Goal: Information Seeking & Learning: Compare options

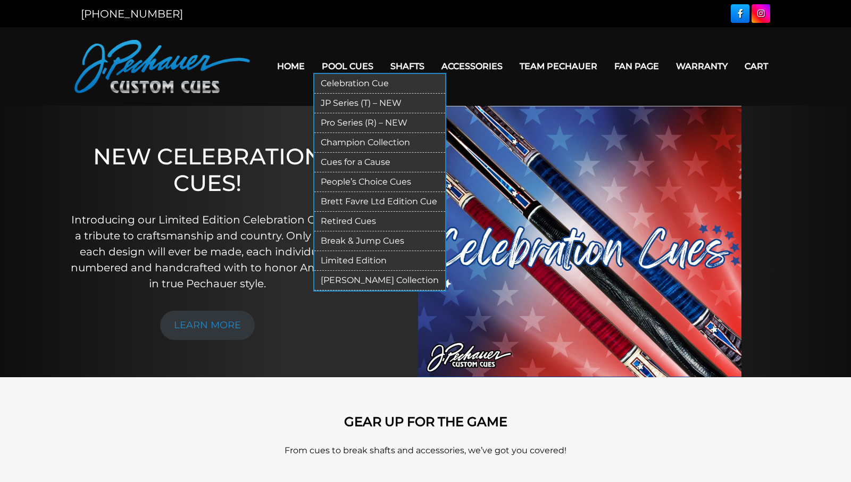
click at [339, 121] on link "Pro Series (R) – NEW" at bounding box center [379, 123] width 131 height 20
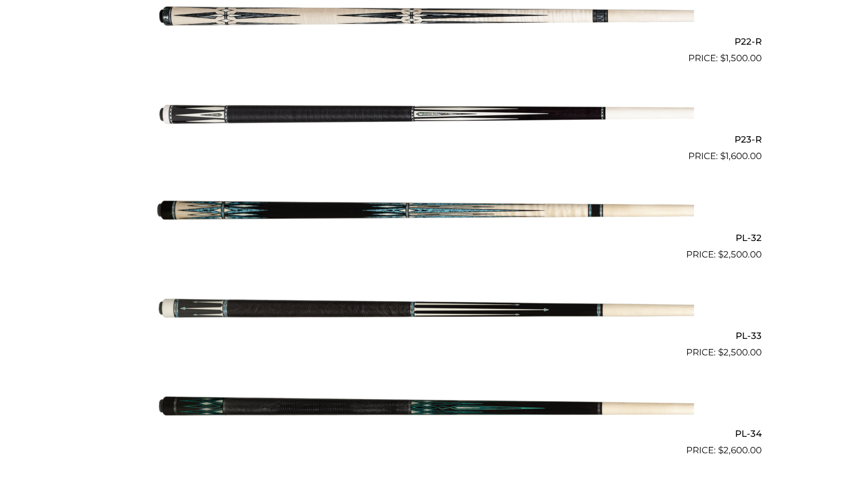
scroll to position [2431, 0]
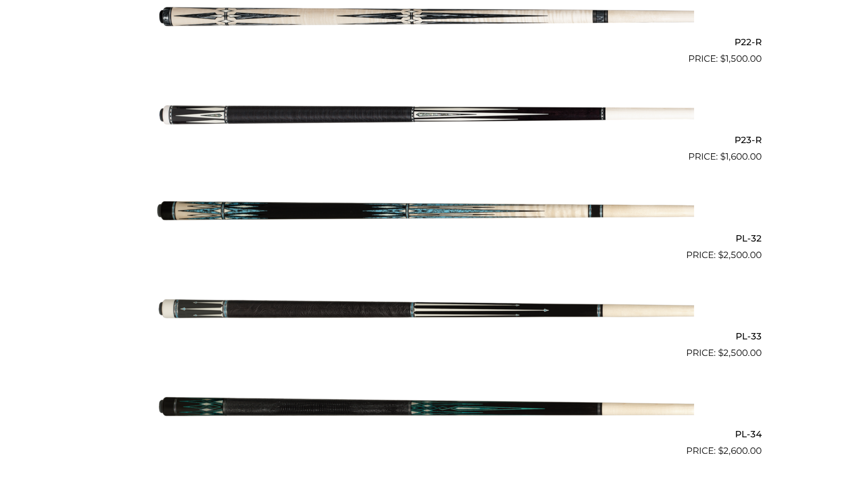
click at [360, 210] on img at bounding box center [425, 212] width 537 height 89
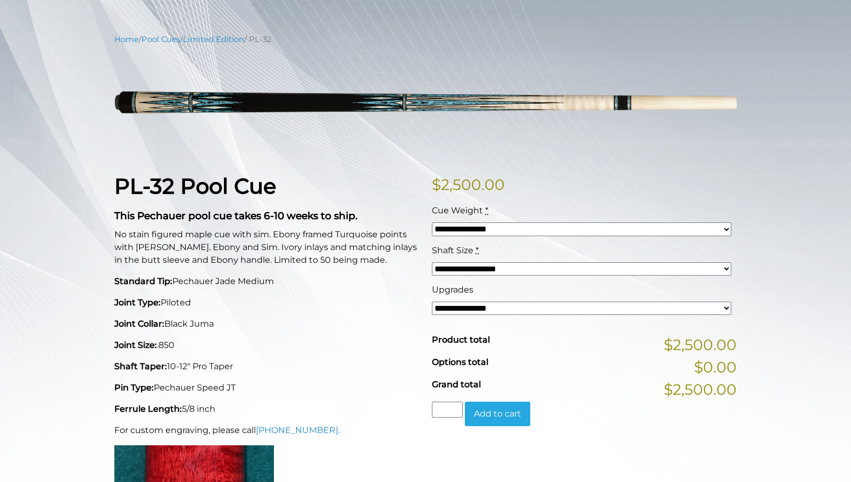
scroll to position [110, 0]
click at [432, 222] on select "**********" at bounding box center [581, 228] width 299 height 13
click at [761, 277] on div "**********" at bounding box center [425, 414] width 851 height 763
click at [432, 262] on select "**********" at bounding box center [581, 268] width 299 height 13
click at [769, 291] on div "**********" at bounding box center [425, 414] width 851 height 763
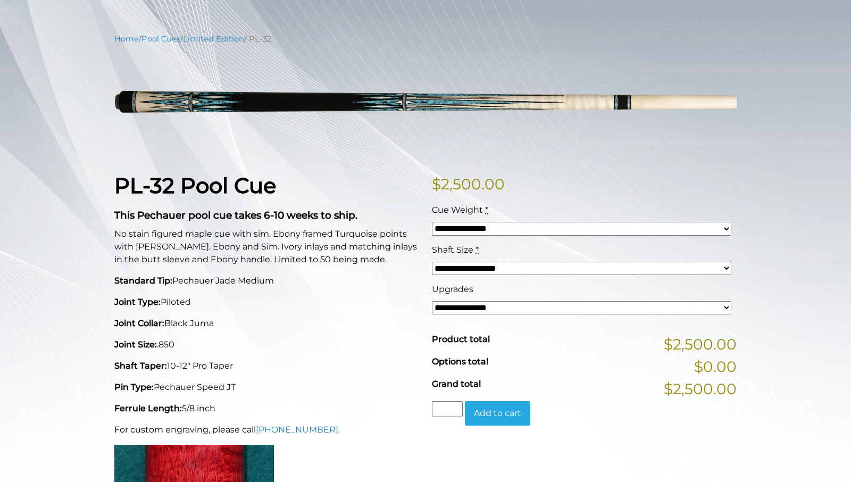
click at [432, 301] on select "**********" at bounding box center [581, 307] width 299 height 13
click at [763, 318] on div "**********" at bounding box center [425, 414] width 851 height 763
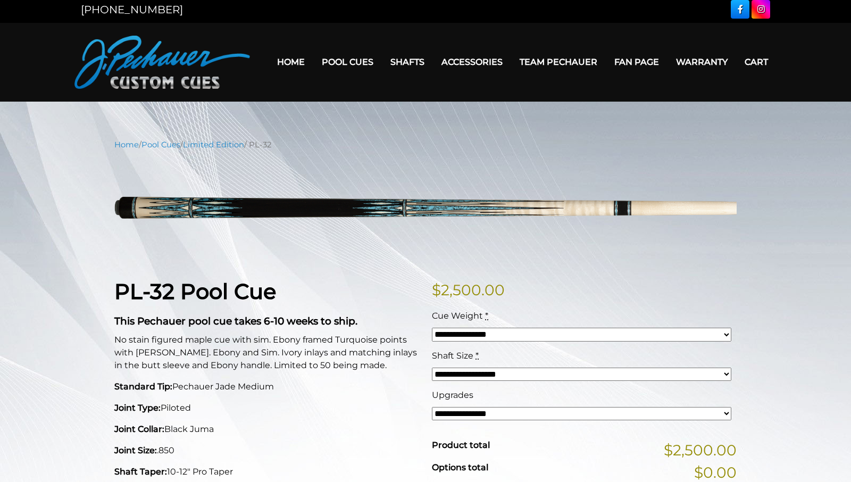
scroll to position [0, 0]
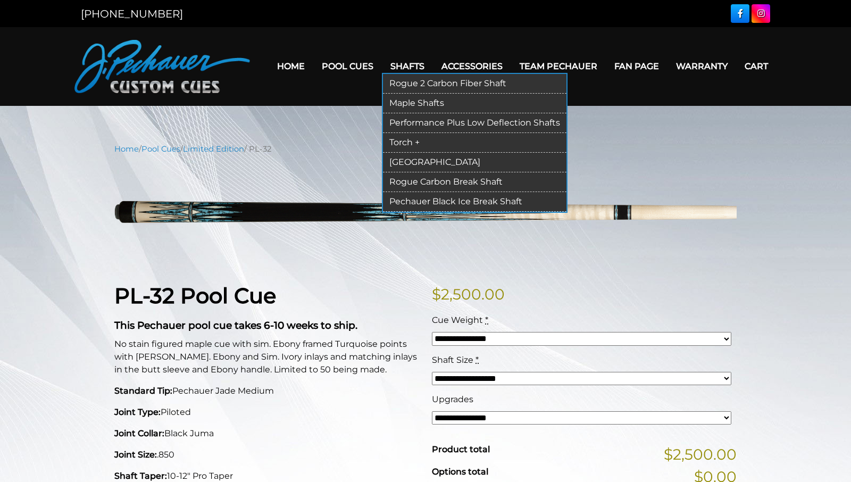
click at [401, 137] on link "Torch +" at bounding box center [474, 143] width 183 height 20
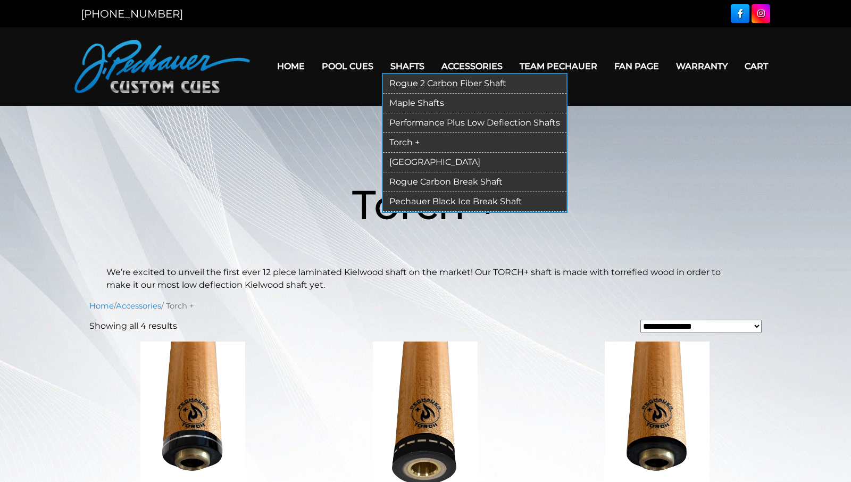
click at [400, 160] on link "[GEOGRAPHIC_DATA]" at bounding box center [474, 163] width 183 height 20
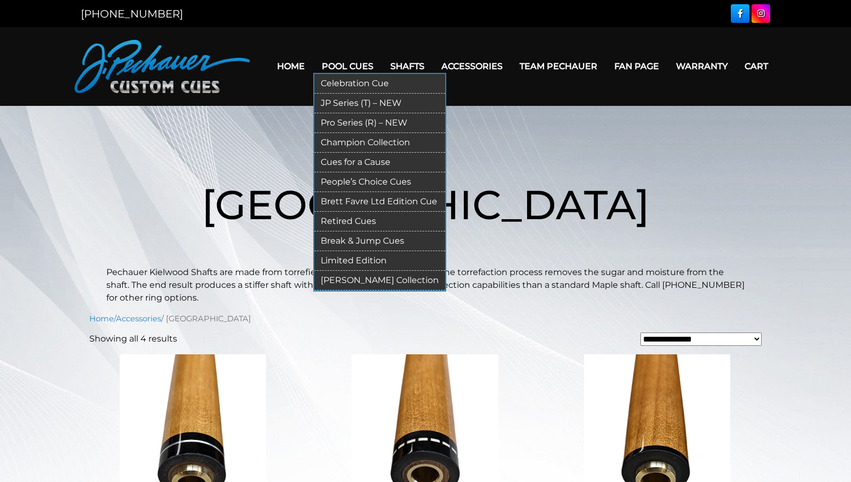
click at [329, 98] on link "JP Series (T) – NEW" at bounding box center [379, 104] width 131 height 20
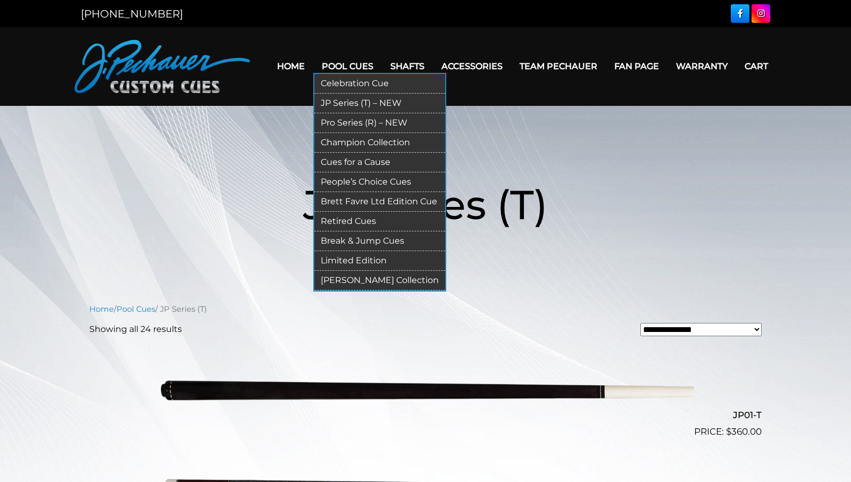
click at [357, 276] on link "[PERSON_NAME] Collection" at bounding box center [379, 281] width 131 height 20
click at [340, 119] on link "Pro Series (R) – NEW" at bounding box center [379, 123] width 131 height 20
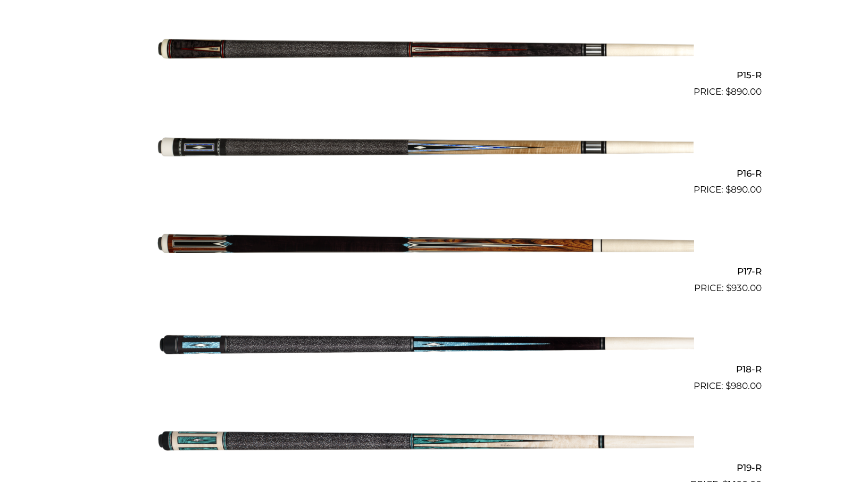
scroll to position [1712, 0]
click at [360, 242] on img at bounding box center [425, 245] width 537 height 89
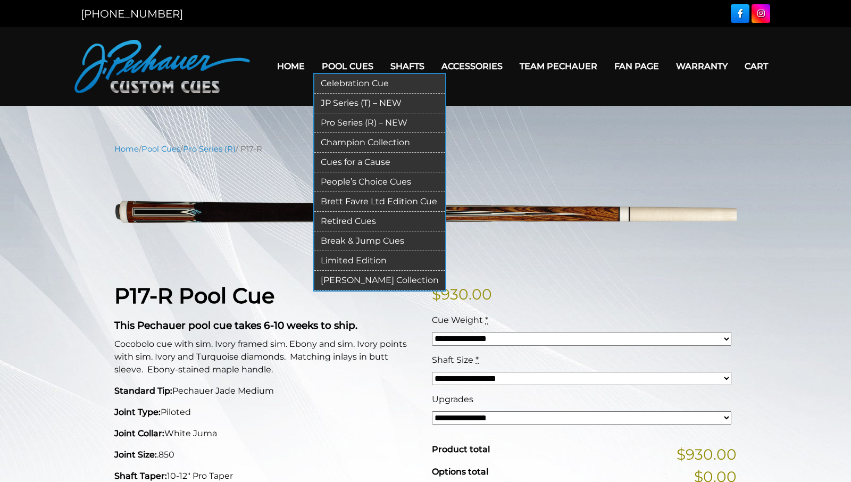
click at [339, 119] on link "Pro Series (R) – NEW" at bounding box center [379, 123] width 131 height 20
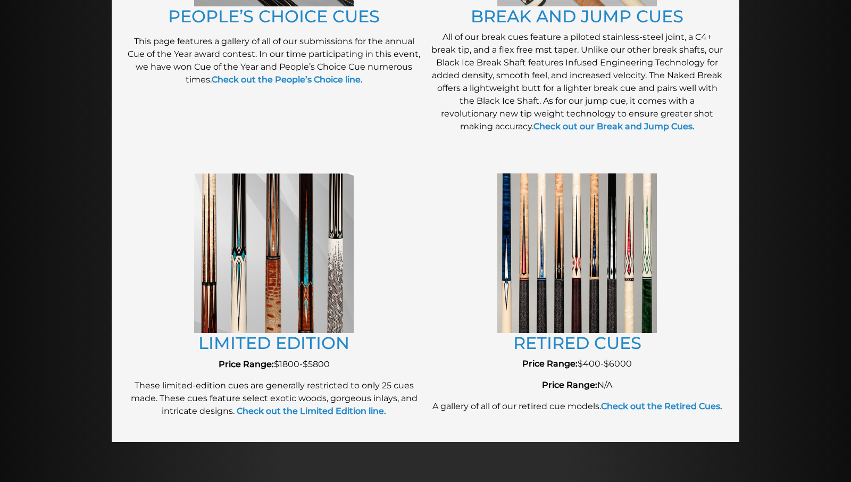
scroll to position [1049, 0]
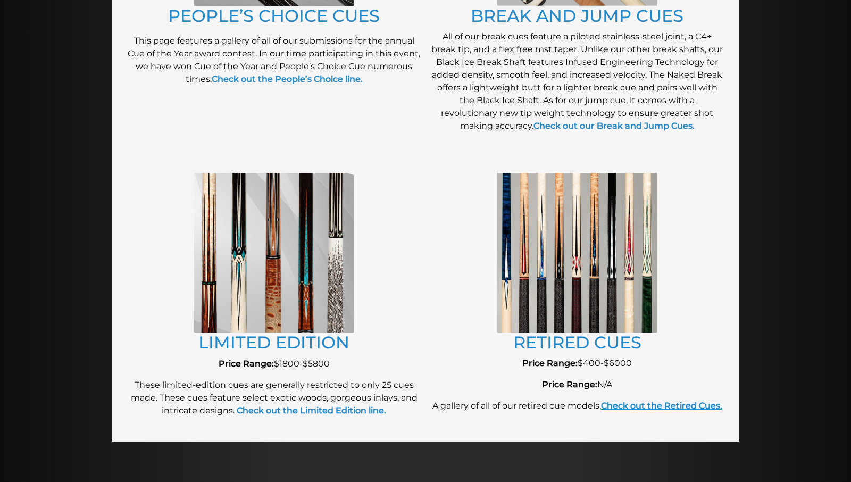
click at [687, 405] on strong "Check out the Retired Cues." at bounding box center [661, 405] width 121 height 10
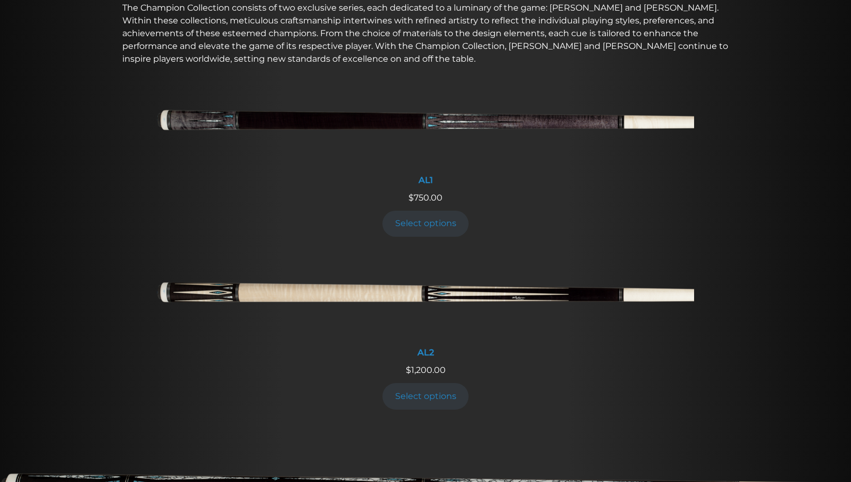
scroll to position [387, 0]
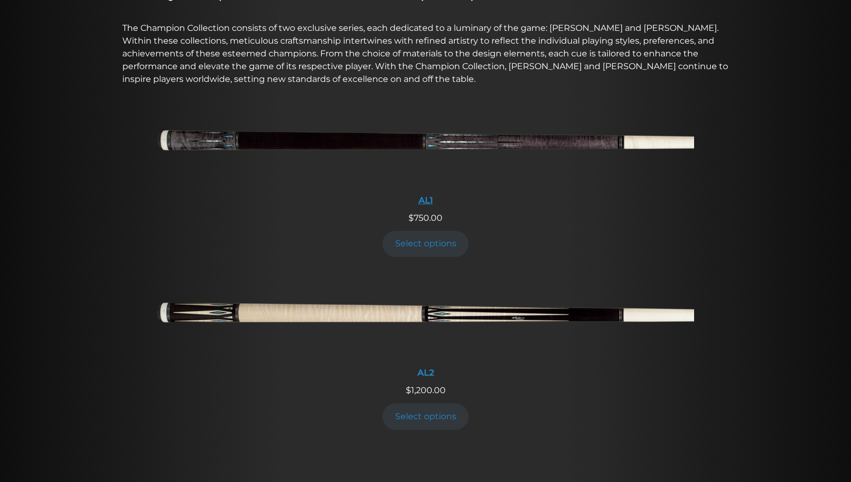
click at [415, 140] on img at bounding box center [425, 143] width 537 height 89
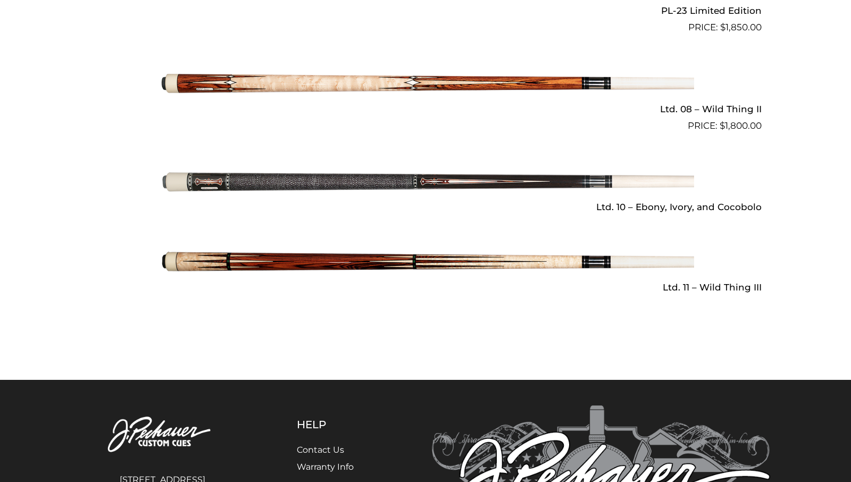
scroll to position [1601, 0]
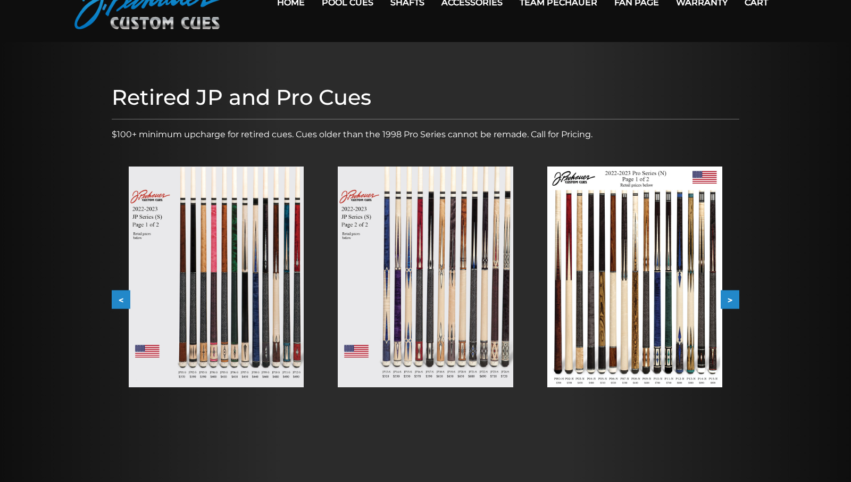
scroll to position [63, 0]
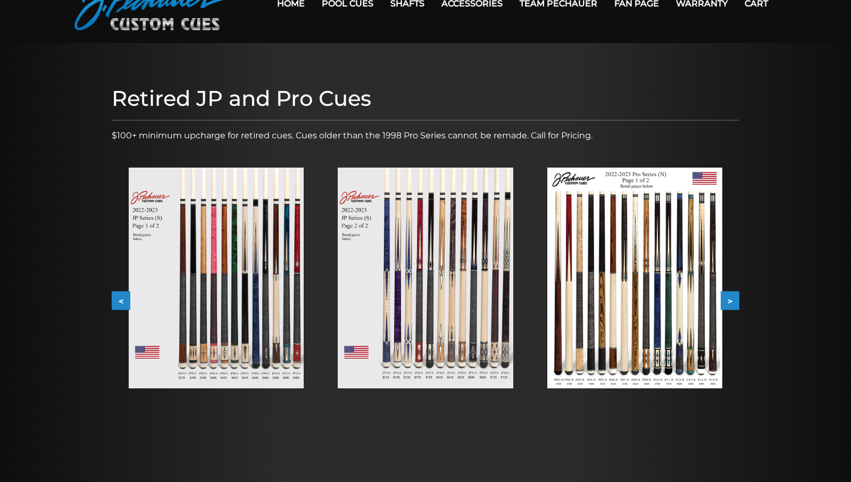
click at [728, 300] on button ">" at bounding box center [729, 300] width 19 height 19
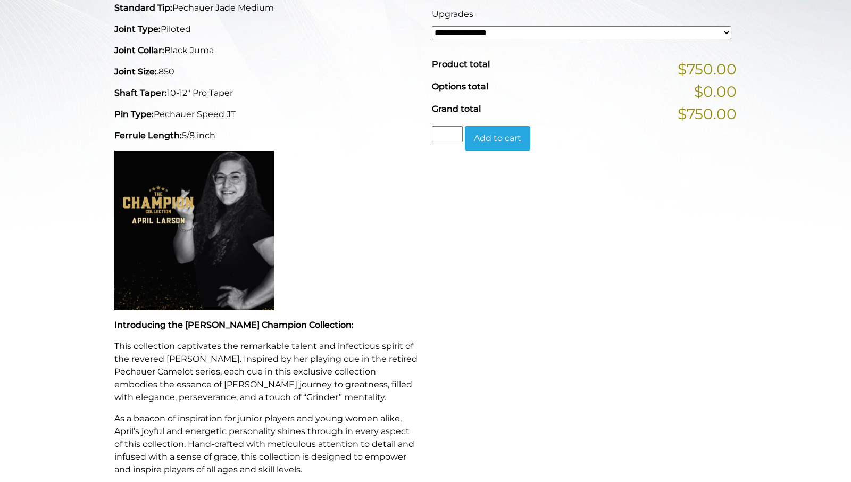
scroll to position [385, 0]
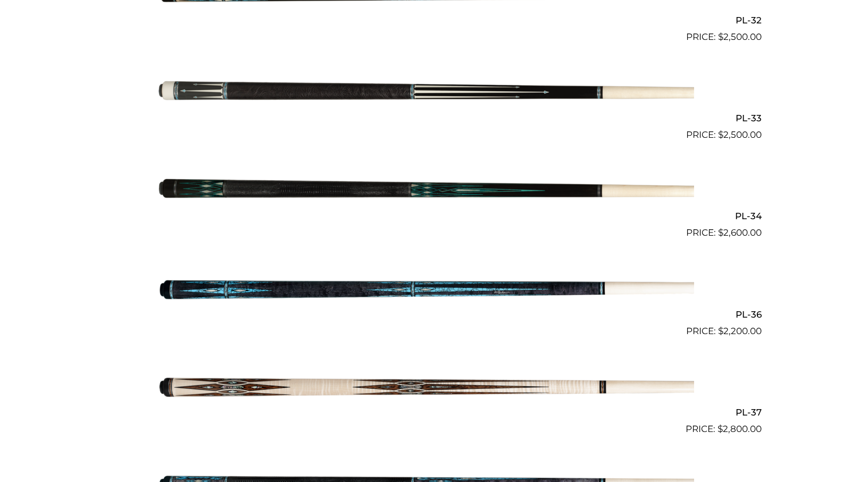
scroll to position [2650, 0]
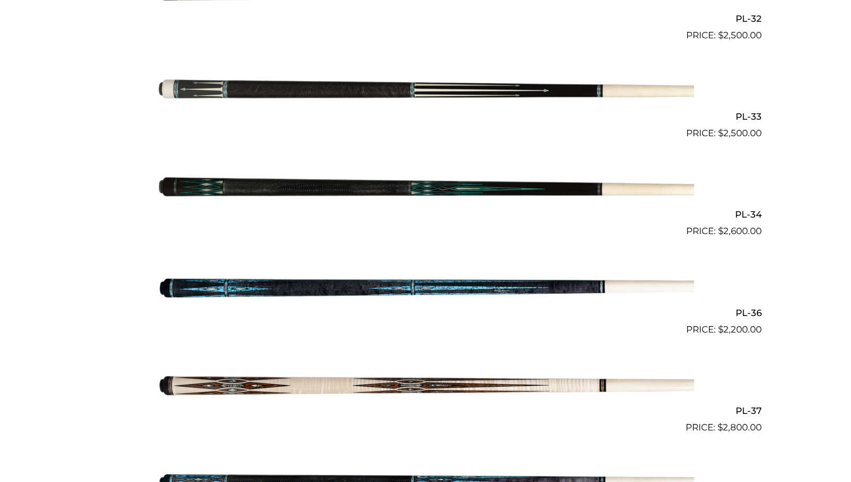
click at [324, 290] on img at bounding box center [425, 286] width 537 height 89
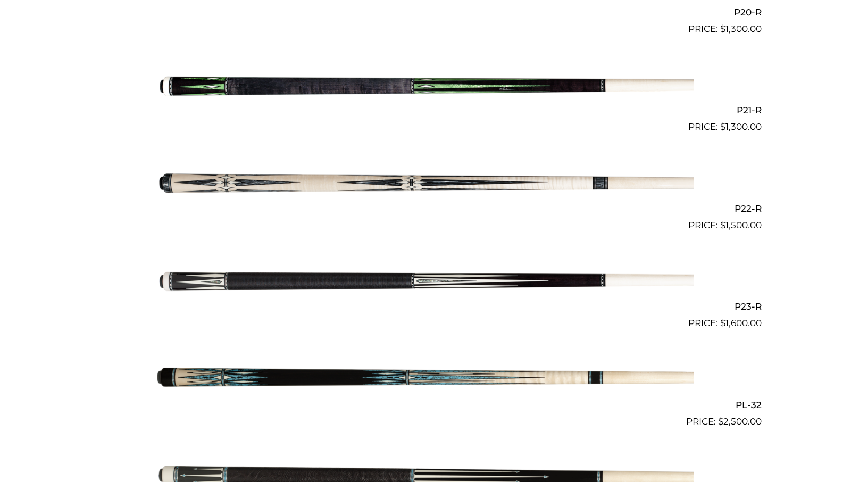
scroll to position [2263, 0]
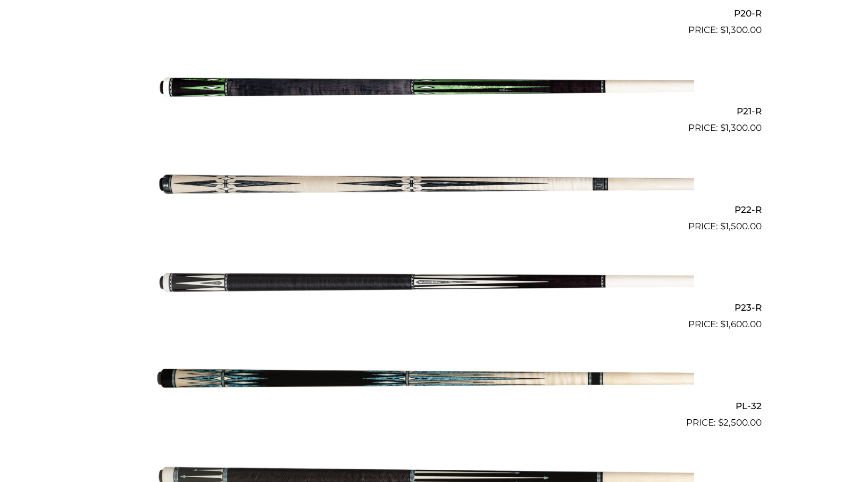
click at [331, 282] on img at bounding box center [425, 282] width 537 height 89
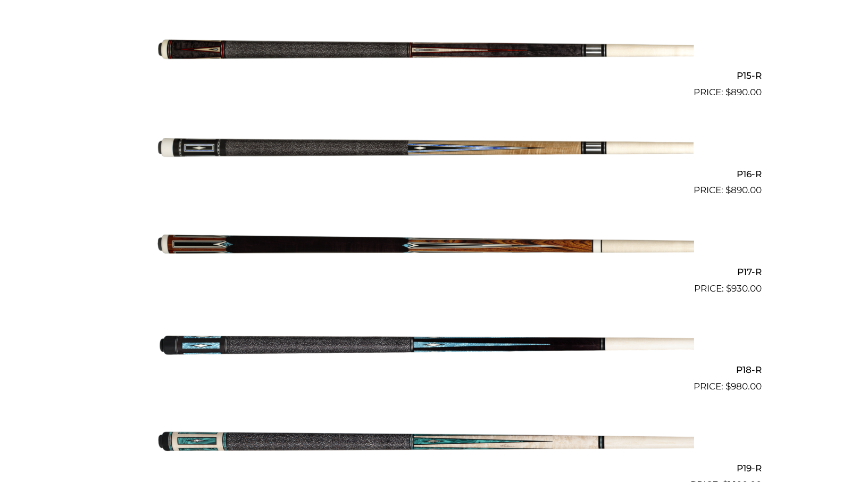
scroll to position [1711, 0]
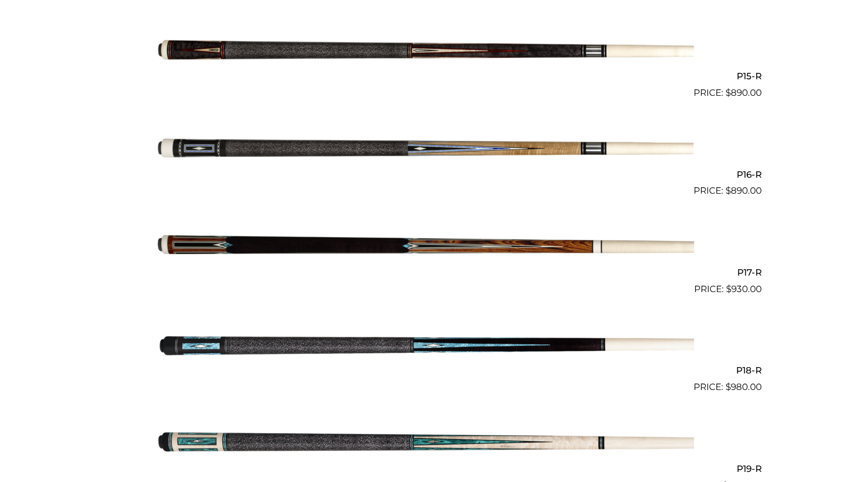
click at [304, 235] on img at bounding box center [425, 246] width 537 height 89
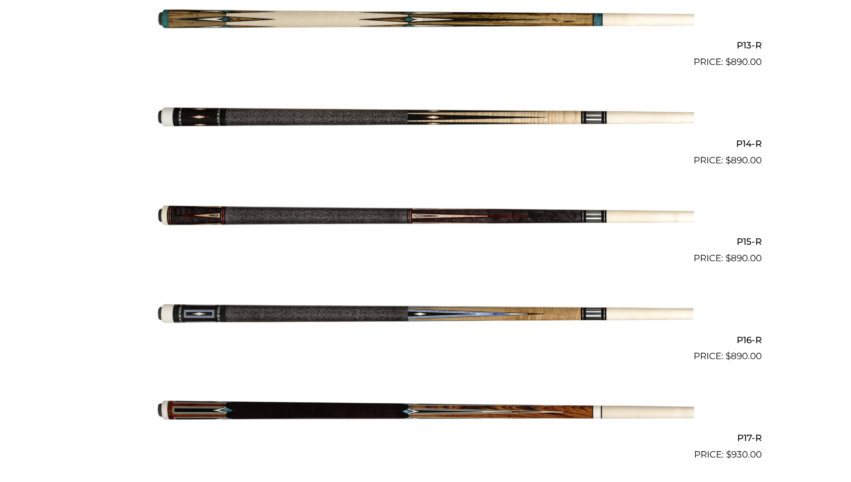
scroll to position [1545, 0]
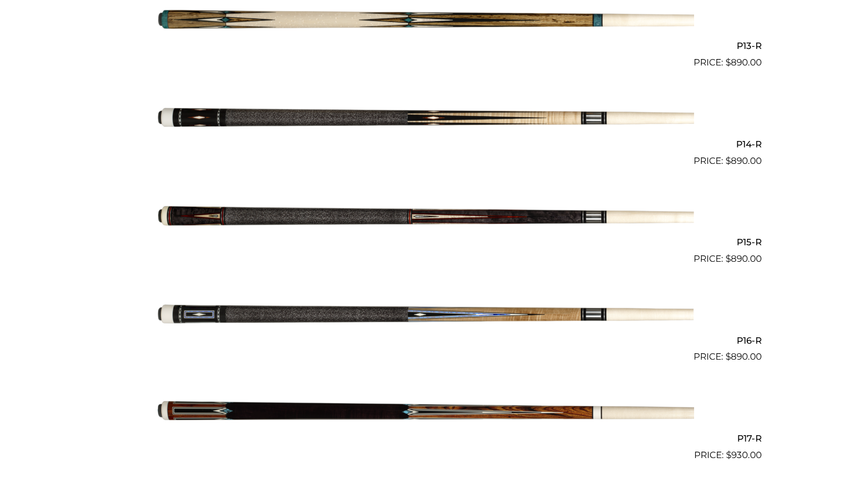
click at [321, 217] on img at bounding box center [425, 216] width 537 height 89
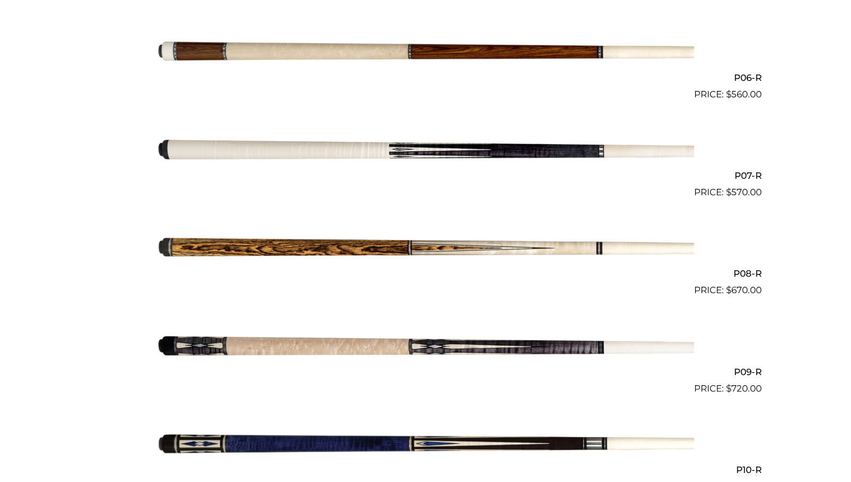
scroll to position [827, 0]
click at [358, 146] on img at bounding box center [425, 150] width 537 height 89
click at [338, 249] on img at bounding box center [425, 248] width 537 height 89
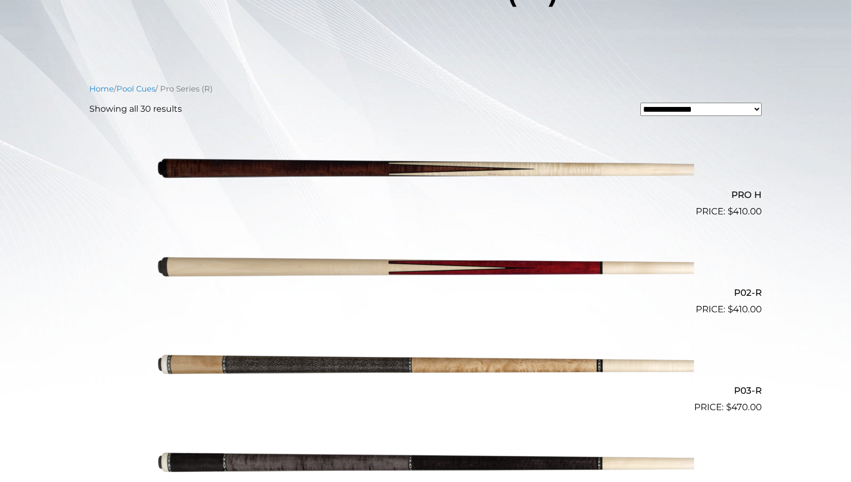
scroll to position [220, 0]
click at [342, 265] on img at bounding box center [425, 267] width 537 height 89
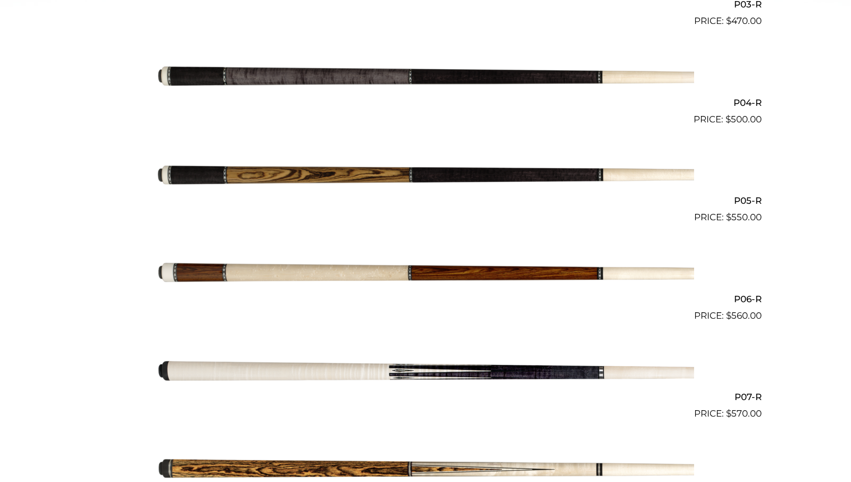
scroll to position [606, 0]
click at [310, 180] on img at bounding box center [425, 175] width 537 height 89
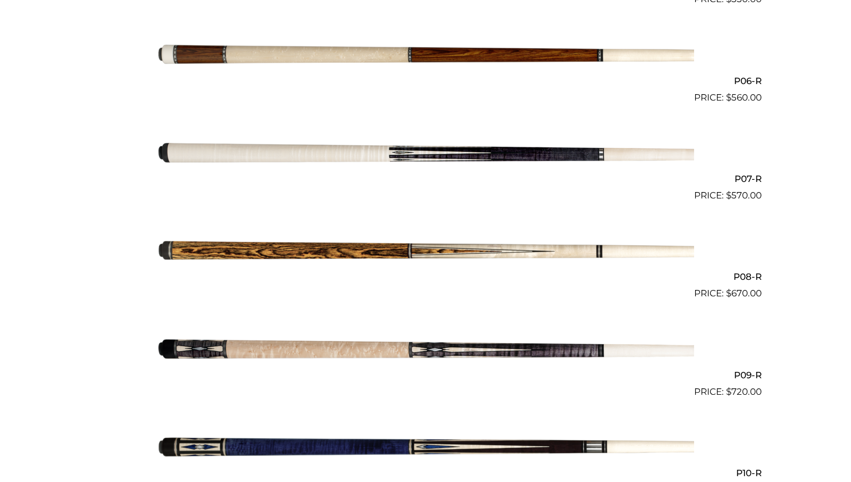
scroll to position [827, 0]
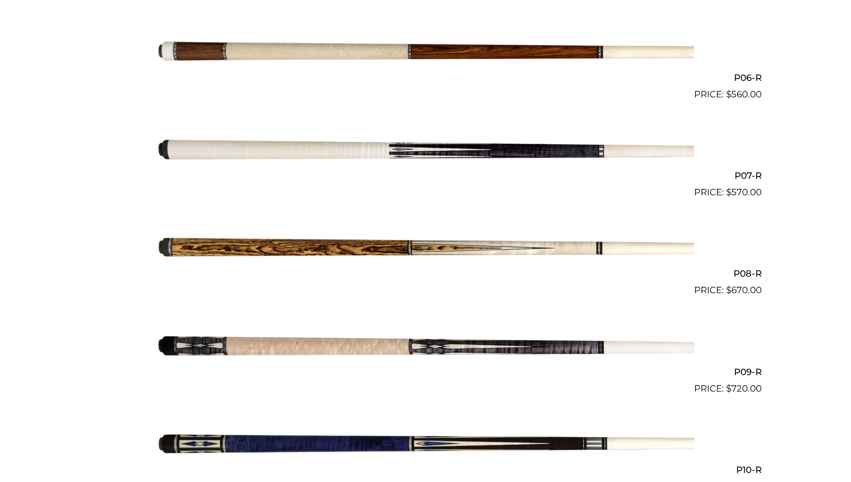
click at [306, 348] on img at bounding box center [425, 345] width 537 height 89
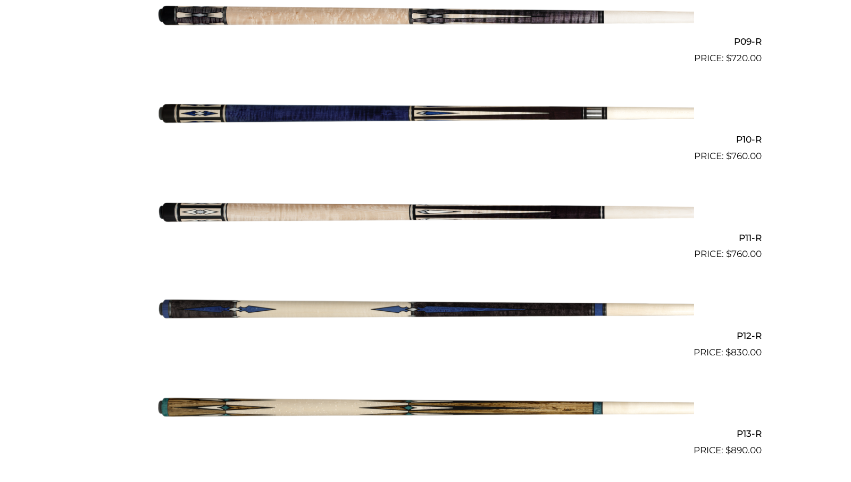
scroll to position [1158, 0]
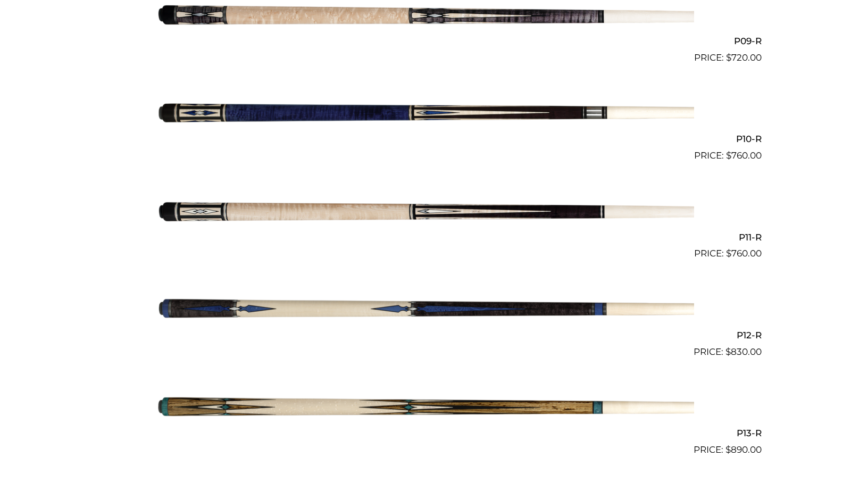
click at [323, 212] on img at bounding box center [425, 211] width 537 height 89
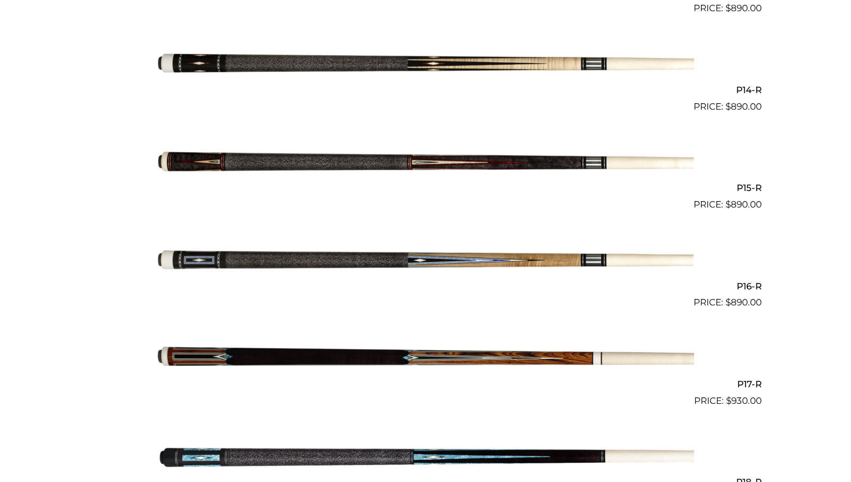
scroll to position [1599, 0]
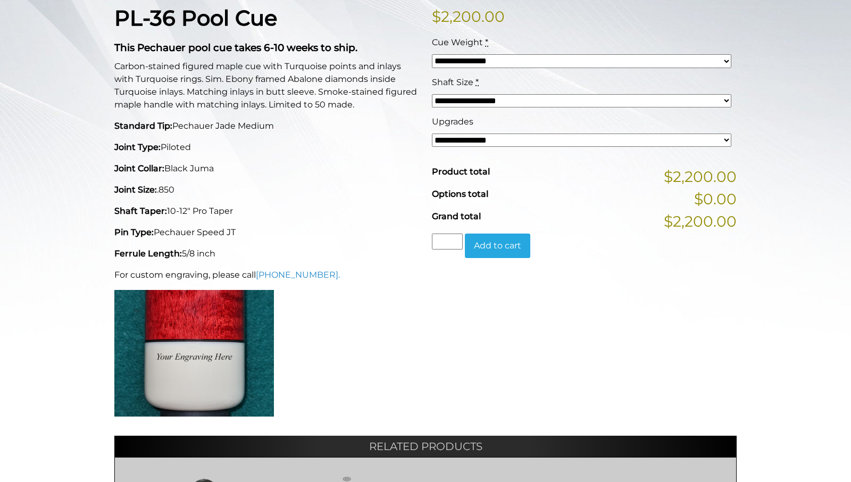
scroll to position [277, 0]
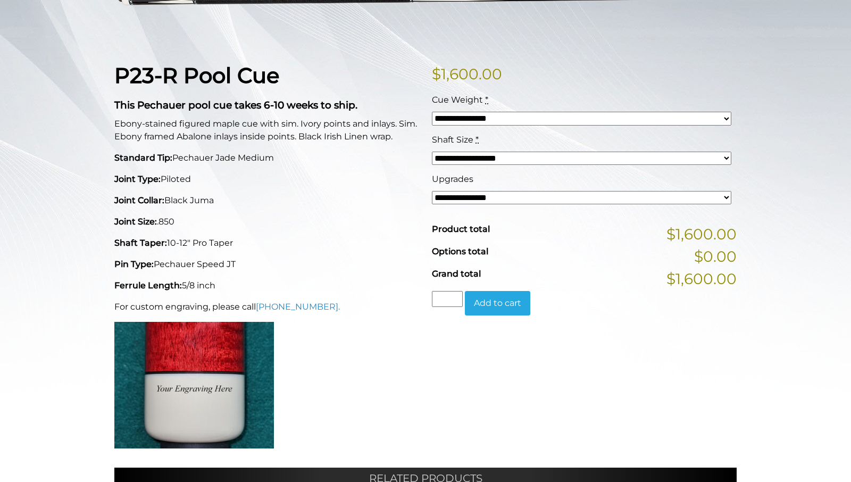
scroll to position [221, 0]
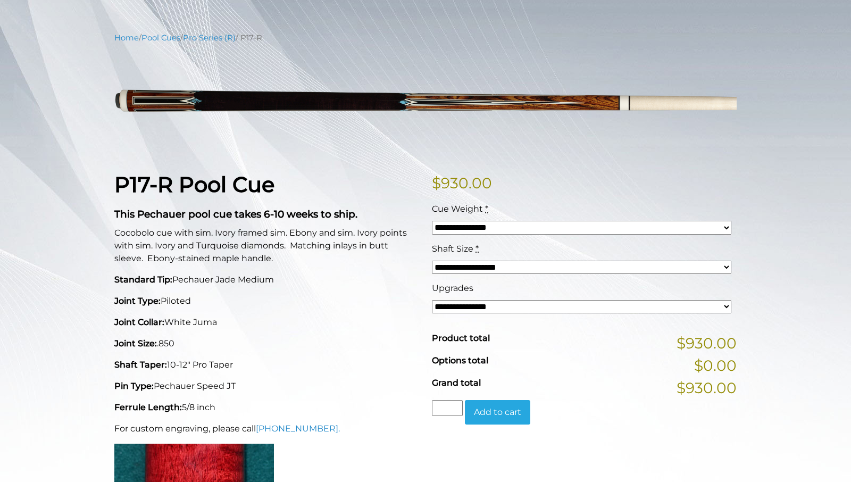
scroll to position [111, 0]
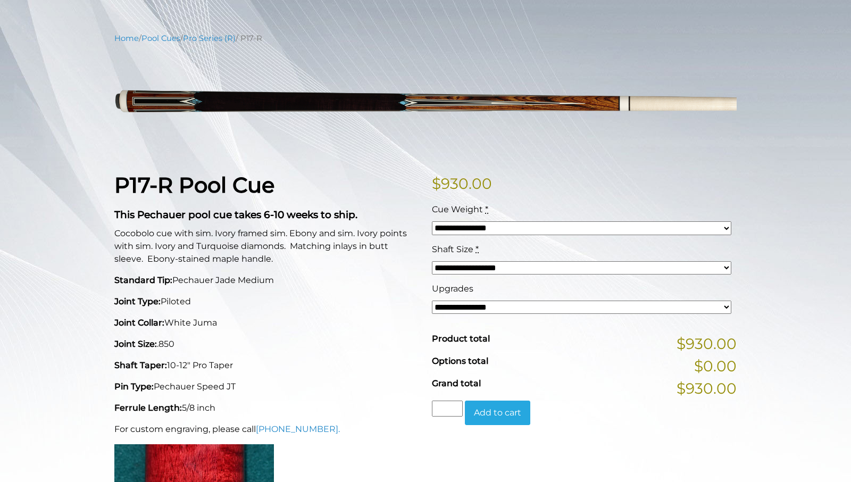
click at [756, 194] on div "**********" at bounding box center [425, 413] width 851 height 763
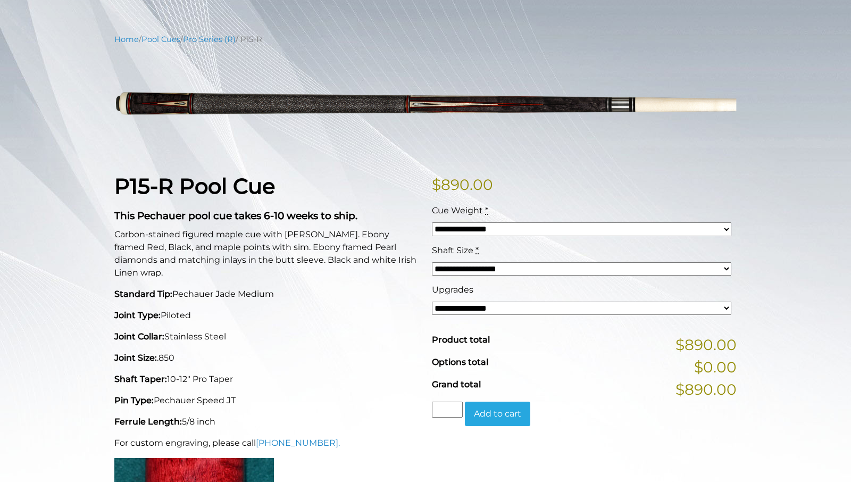
scroll to position [110, 0]
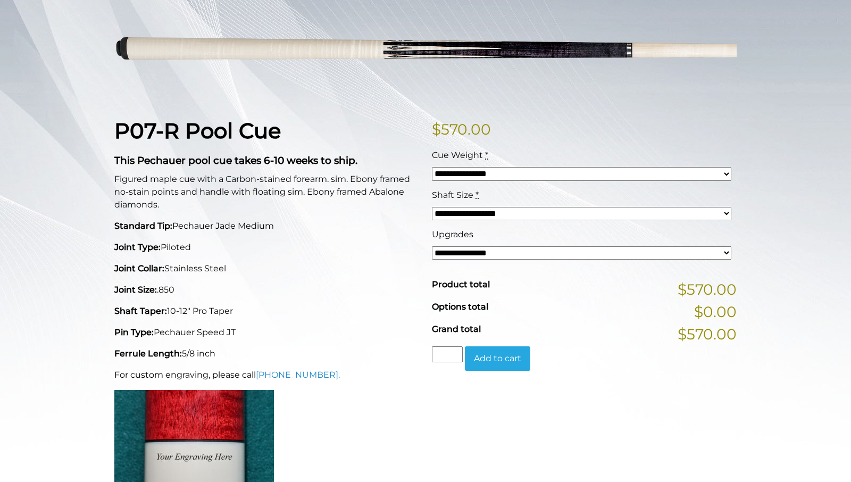
scroll to position [165, 0]
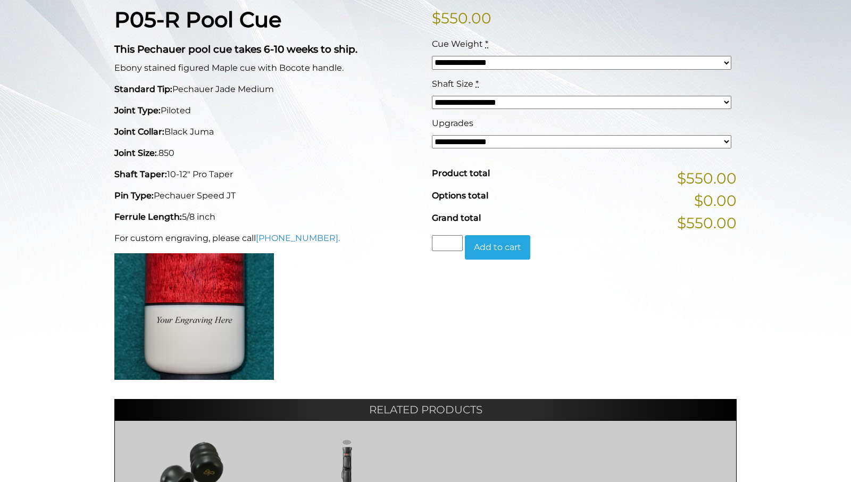
scroll to position [276, 0]
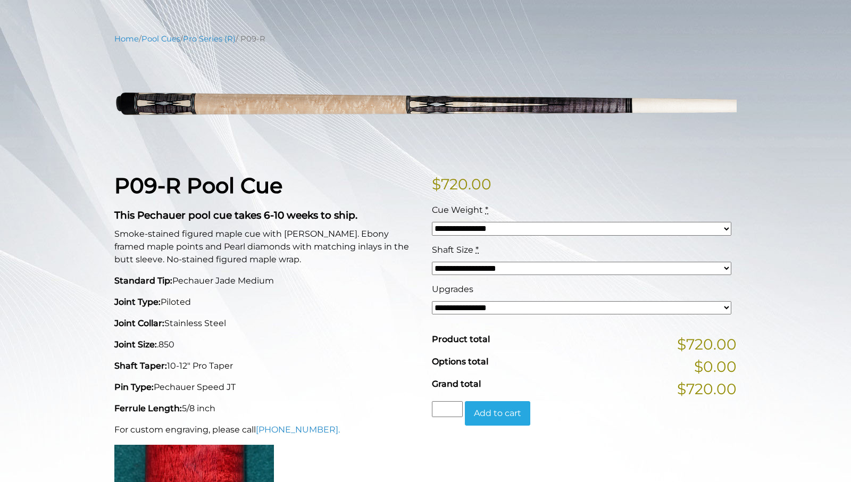
scroll to position [111, 0]
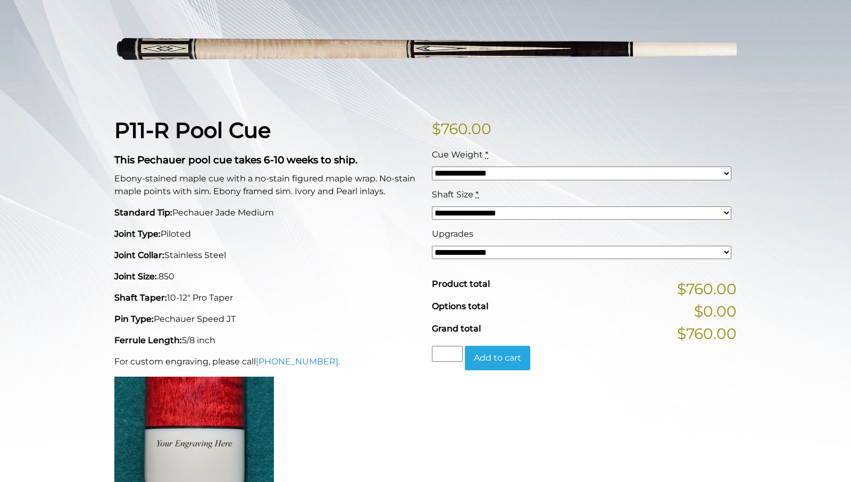
scroll to position [166, 0]
